Goal: Find specific page/section: Find specific page/section

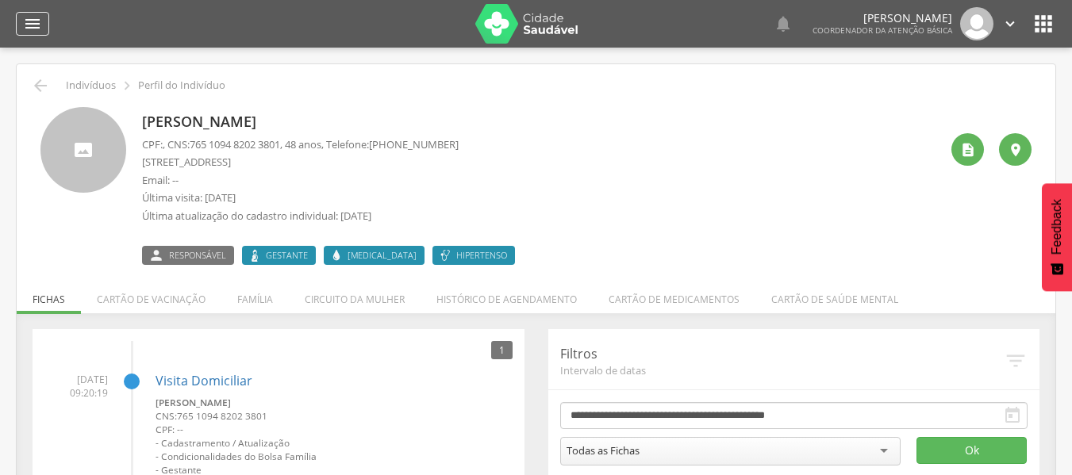
click at [35, 22] on icon "" at bounding box center [32, 23] width 19 height 19
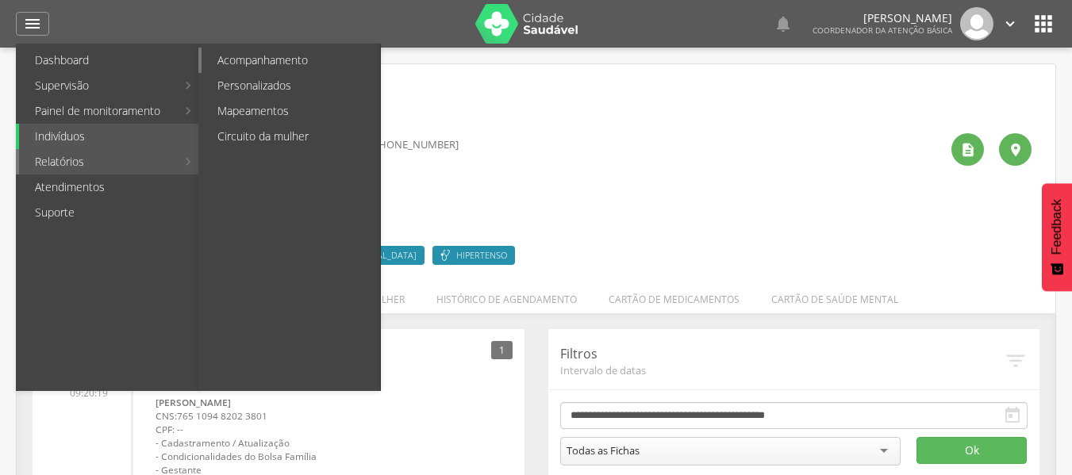
click at [315, 68] on link "Acompanhamento" at bounding box center [290, 60] width 178 height 25
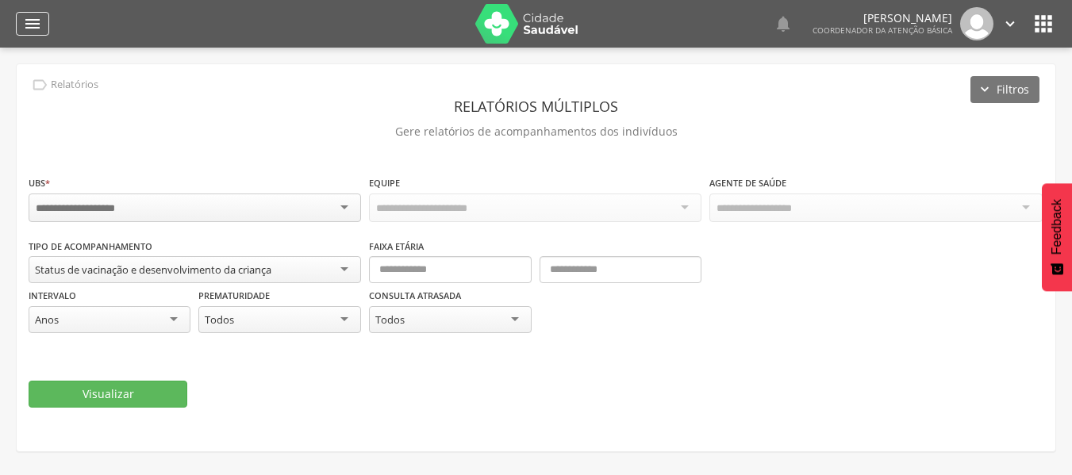
click at [36, 28] on icon "" at bounding box center [32, 23] width 19 height 19
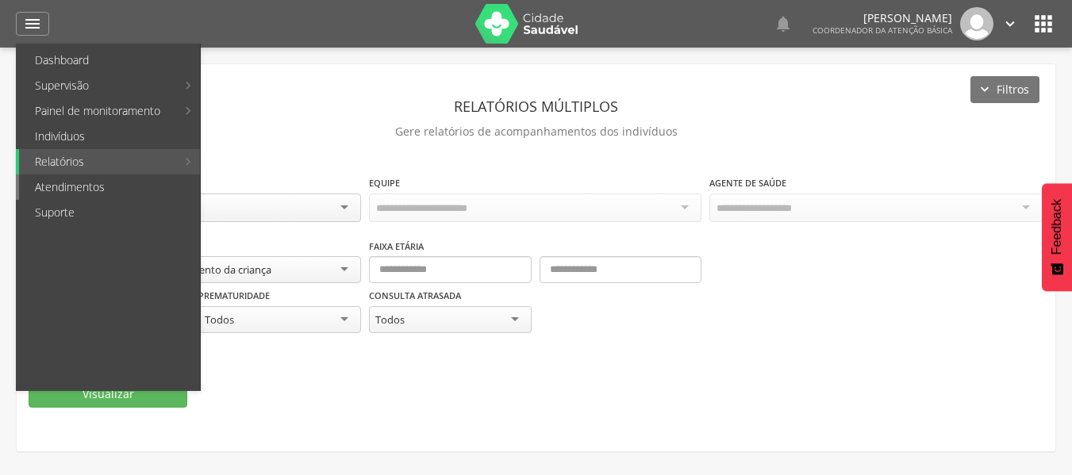
click at [109, 185] on link "Atendimentos" at bounding box center [109, 186] width 181 height 25
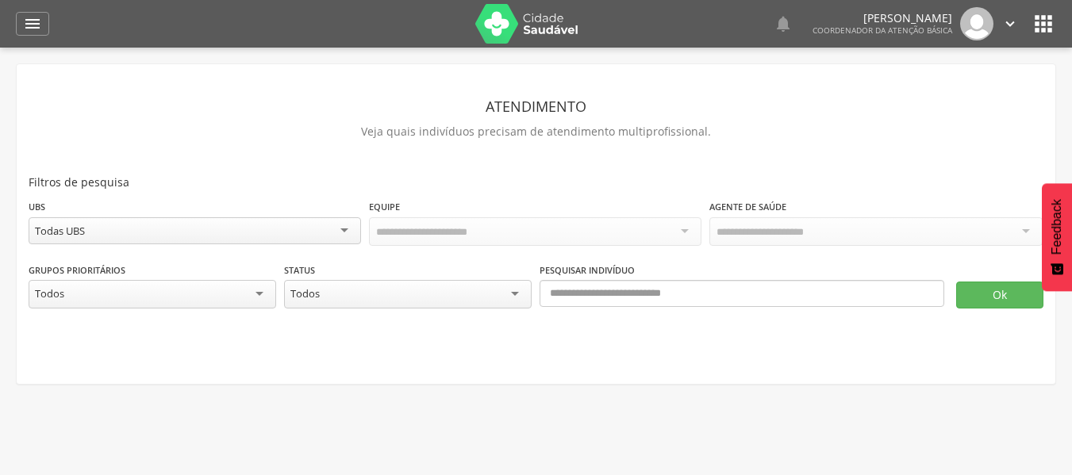
click at [972, 275] on div "Ok" at bounding box center [993, 286] width 99 height 48
click at [972, 283] on button "Ok" at bounding box center [999, 295] width 87 height 27
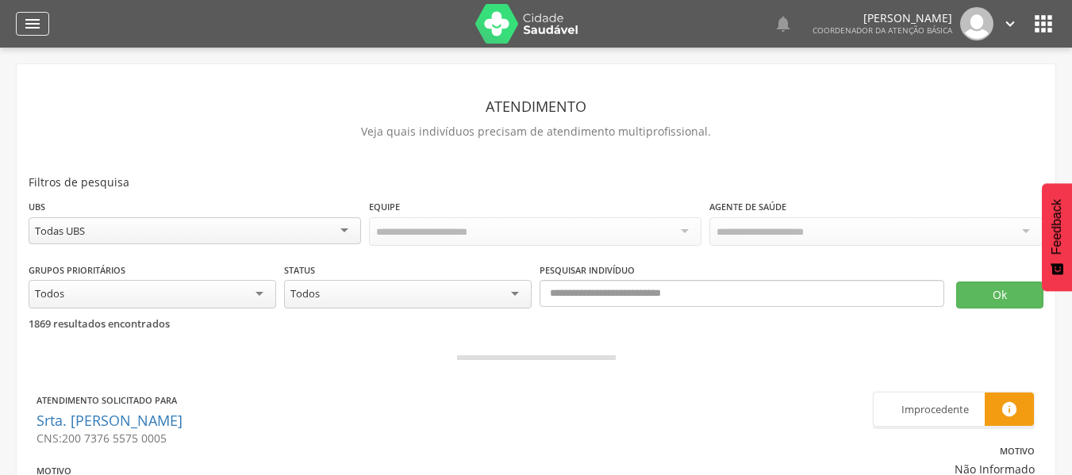
click at [21, 30] on div "" at bounding box center [32, 24] width 33 height 24
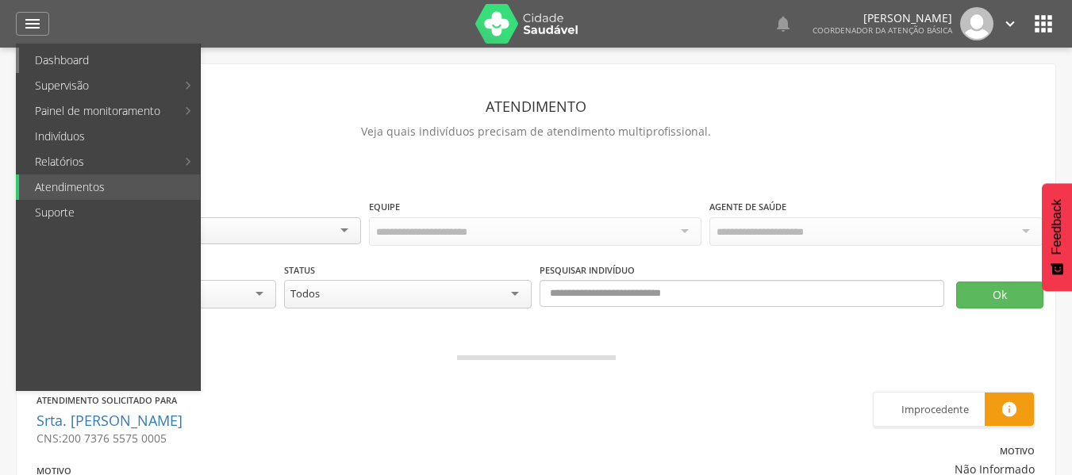
click at [160, 52] on link "Dashboard" at bounding box center [109, 60] width 181 height 25
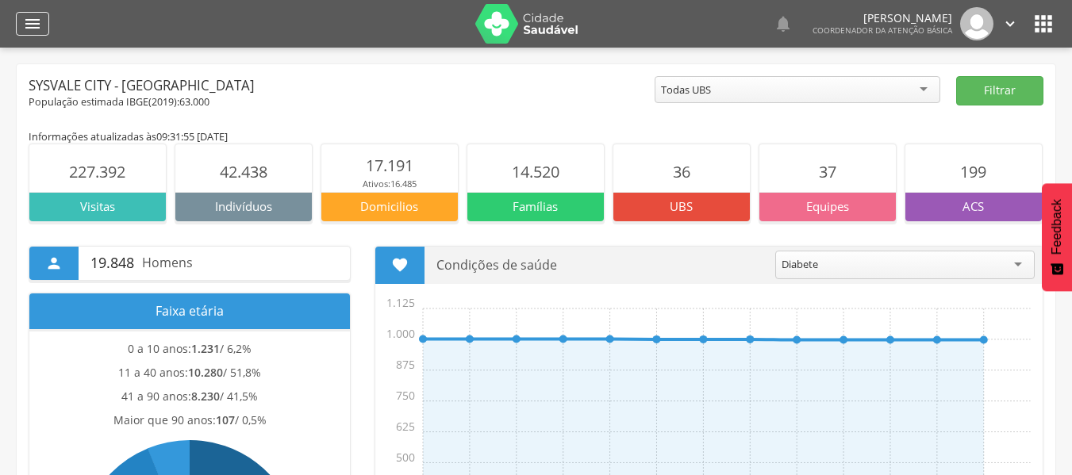
click at [28, 25] on icon "" at bounding box center [32, 23] width 19 height 19
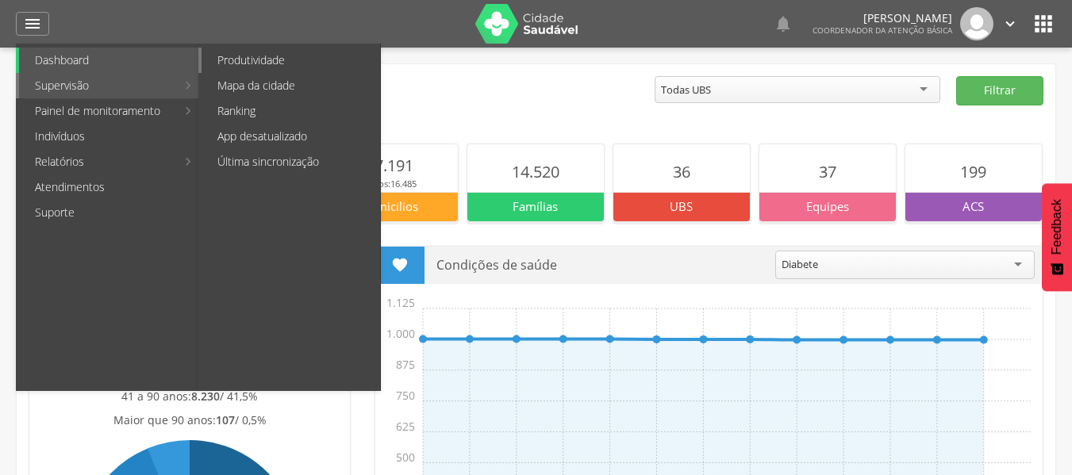
click at [236, 56] on link "Produtividade" at bounding box center [290, 60] width 178 height 25
type input "**********"
